Goal: Transaction & Acquisition: Purchase product/service

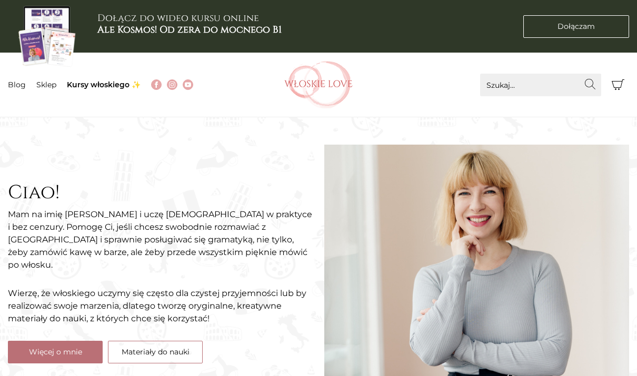
click at [593, 33] on link "Dołączam Dołączam" at bounding box center [576, 26] width 106 height 23
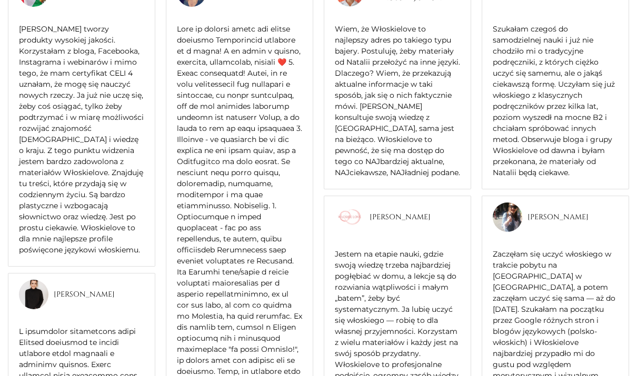
scroll to position [1473, 0]
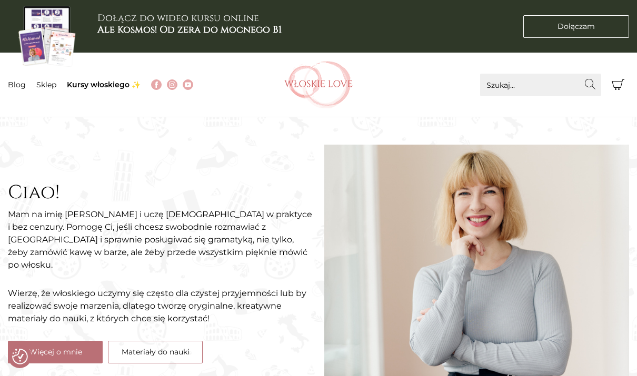
checkbox input "true"
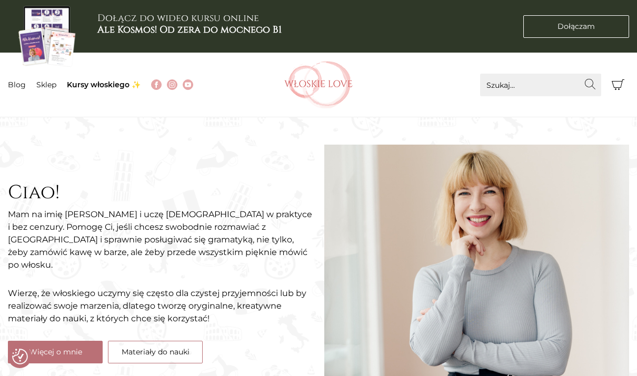
click at [589, 26] on span "Dołączam" at bounding box center [575, 26] width 37 height 11
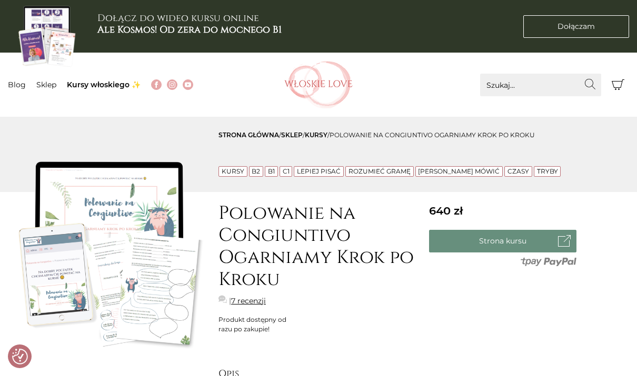
click at [586, 32] on link "Dołączam Dołączam" at bounding box center [576, 26] width 106 height 23
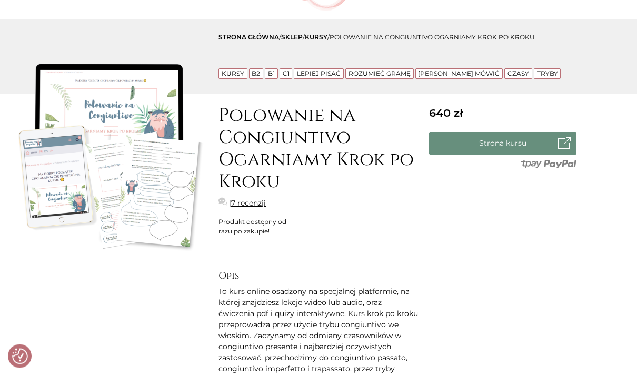
scroll to position [98, 0]
click at [520, 139] on link "Strona kursu" at bounding box center [502, 143] width 147 height 23
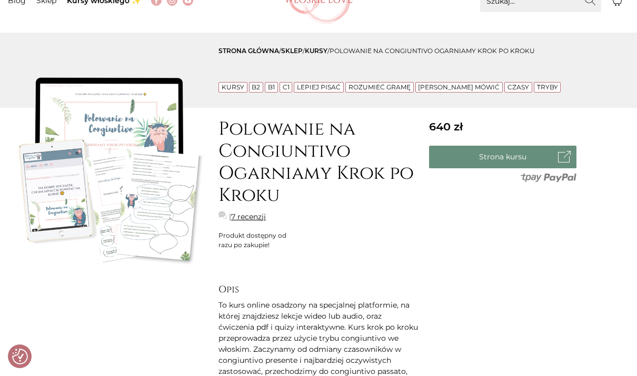
scroll to position [0, 0]
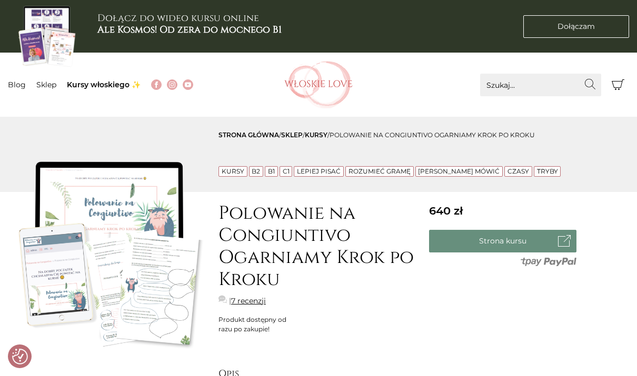
click at [53, 80] on link "Sklep" at bounding box center [46, 84] width 20 height 9
